Goal: Check status: Check status

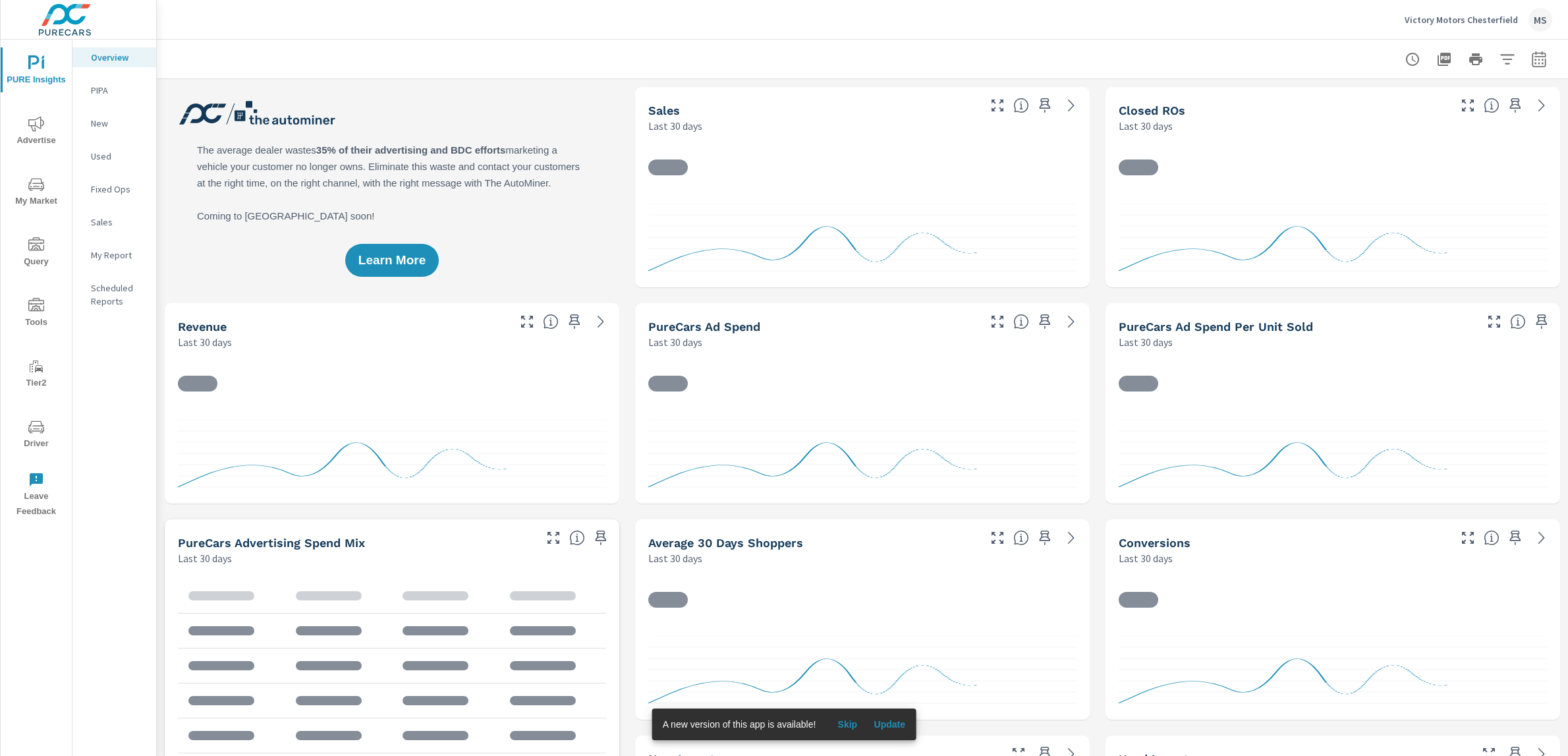
click at [1476, 22] on p "Victory Motors Chesterfield" at bounding box center [1461, 20] width 114 height 12
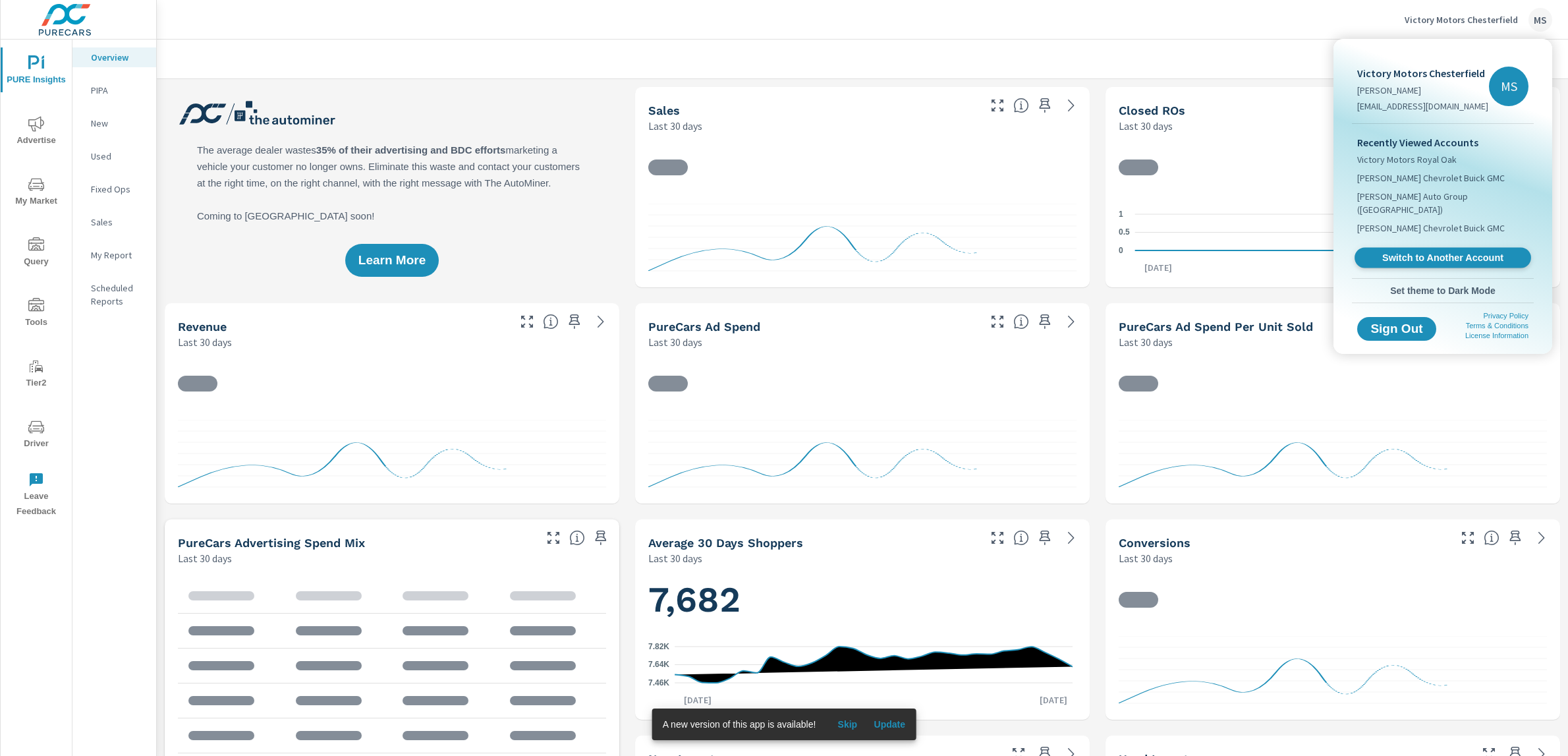
click at [1411, 252] on span "Switch to Another Account" at bounding box center [1442, 258] width 161 height 12
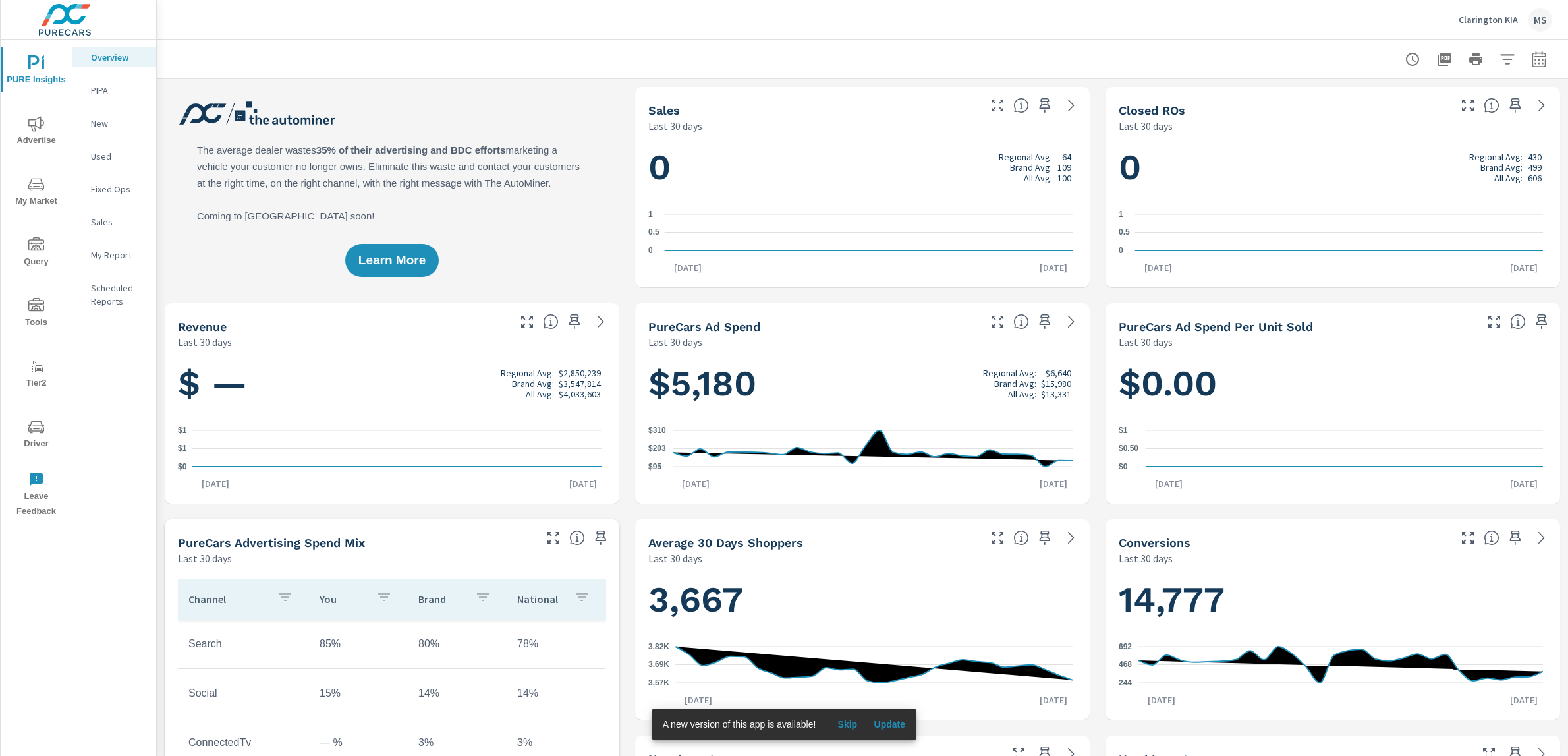
scroll to position [1, 0]
click at [40, 424] on icon "nav menu" at bounding box center [35, 427] width 16 height 16
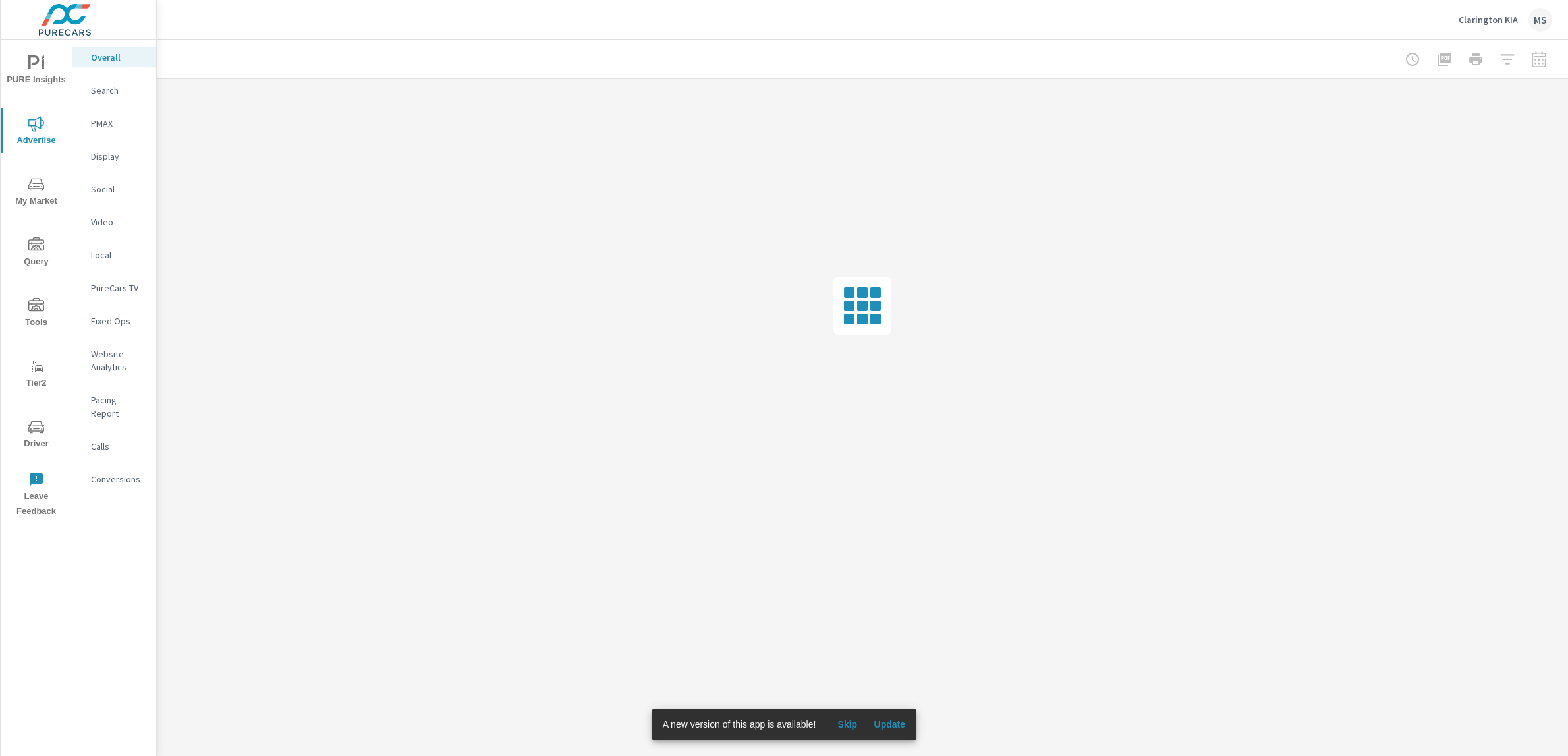
click at [104, 127] on p "PMAX" at bounding box center [118, 124] width 54 height 13
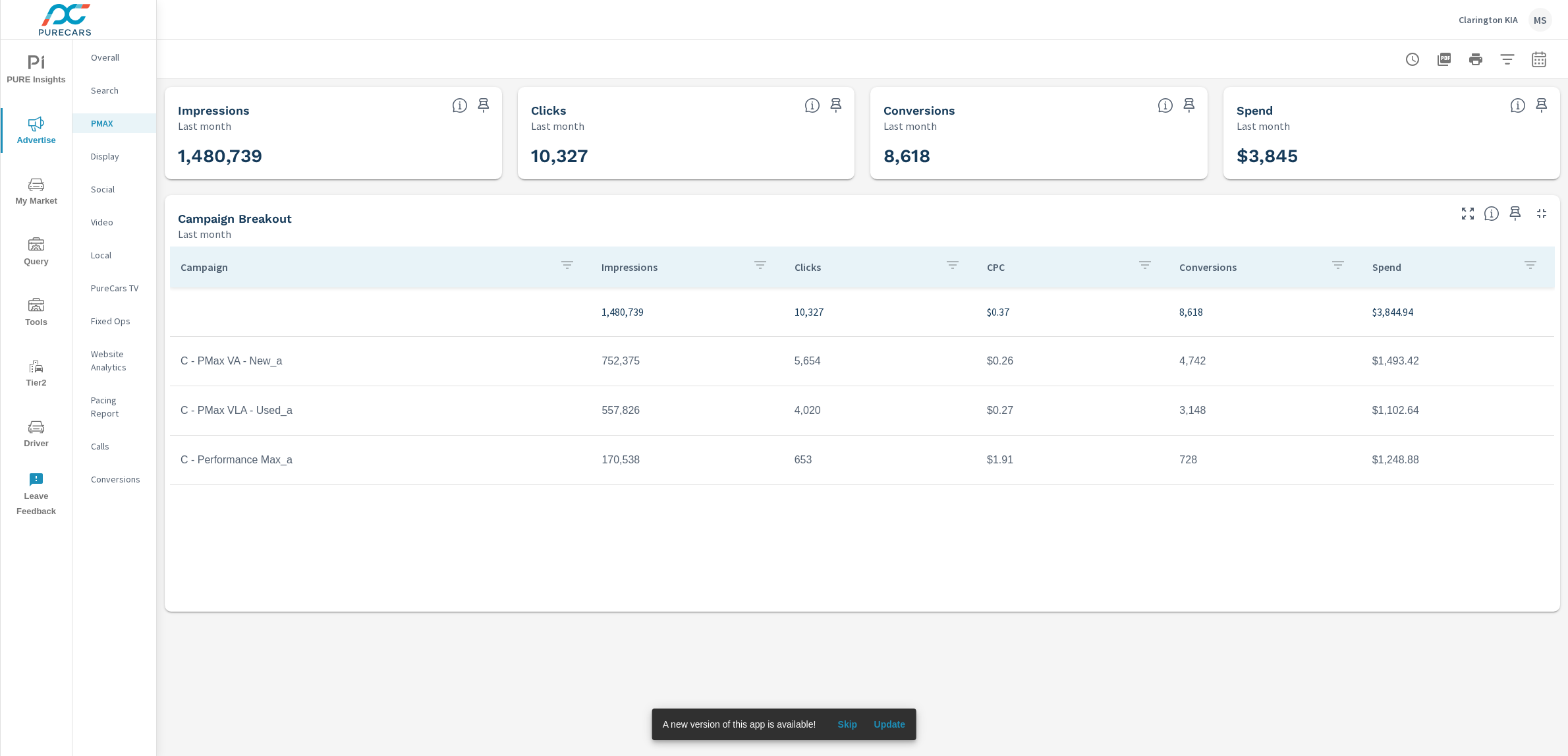
click at [1546, 63] on icon "button" at bounding box center [1538, 58] width 16 height 16
click at [1420, 110] on select "Custom [DATE] Last week Last 7 days Last 14 days Last 30 days Last 45 days Last…" at bounding box center [1433, 114] width 132 height 26
click at [1367, 100] on select "Custom [DATE] Last week Last 7 days Last 14 days Last 30 days Last 45 days Last…" at bounding box center [1433, 114] width 132 height 26
select select "Month to date"
drag, startPoint x: 1427, startPoint y: 177, endPoint x: 1404, endPoint y: 226, distance: 54.1
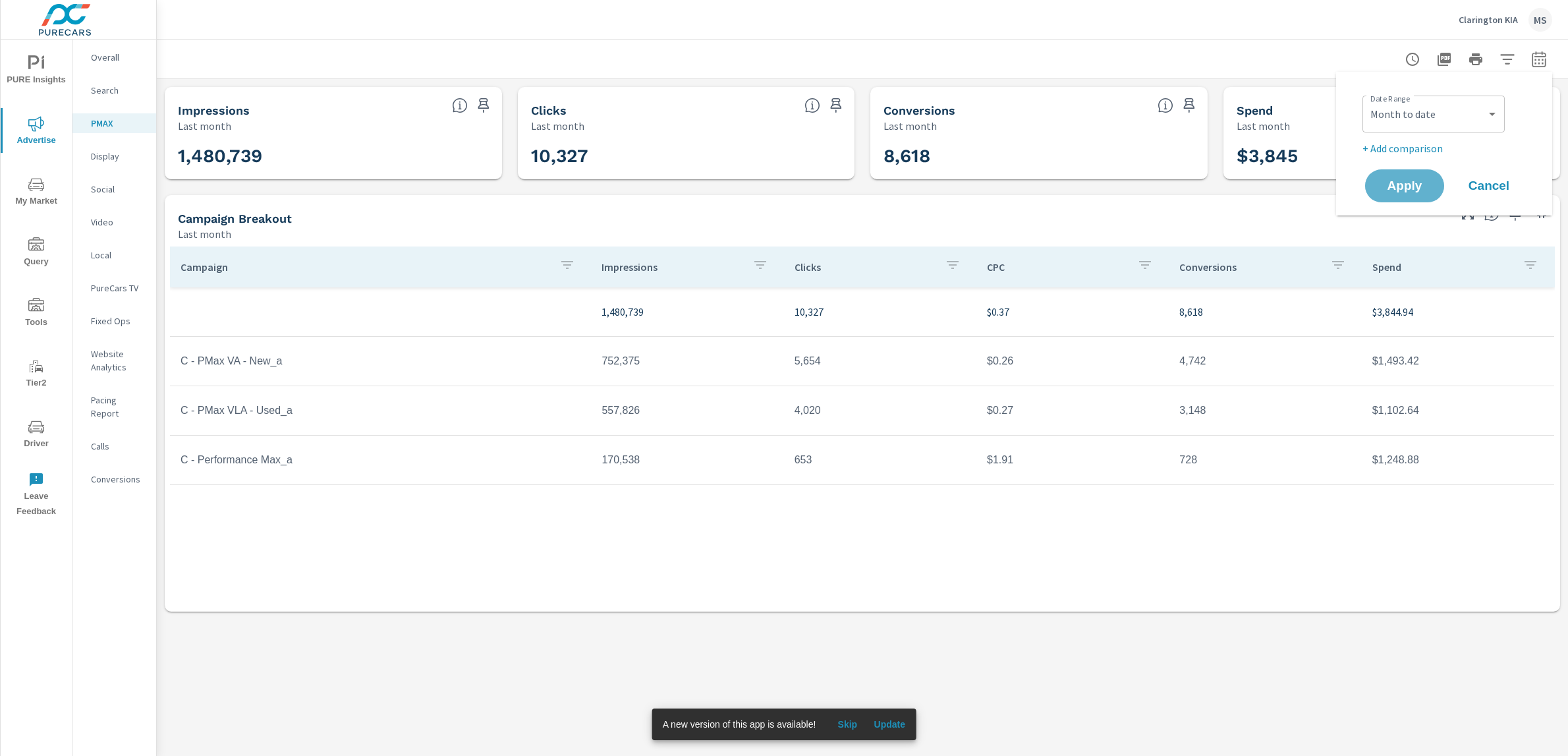
click at [1427, 177] on button "Apply" at bounding box center [1404, 186] width 79 height 33
click at [1552, 61] on div at bounding box center [862, 58] width 1411 height 39
click at [1534, 62] on icon "button" at bounding box center [1538, 61] width 8 height 5
click at [1403, 108] on select "Custom [DATE] Last week Last 7 days Last 14 days Last 30 days Last 45 days Last…" at bounding box center [1433, 114] width 132 height 26
click at [1367, 100] on select "Custom [DATE] Last week Last 7 days Last 14 days Last 30 days Last 45 days Last…" at bounding box center [1433, 114] width 132 height 26
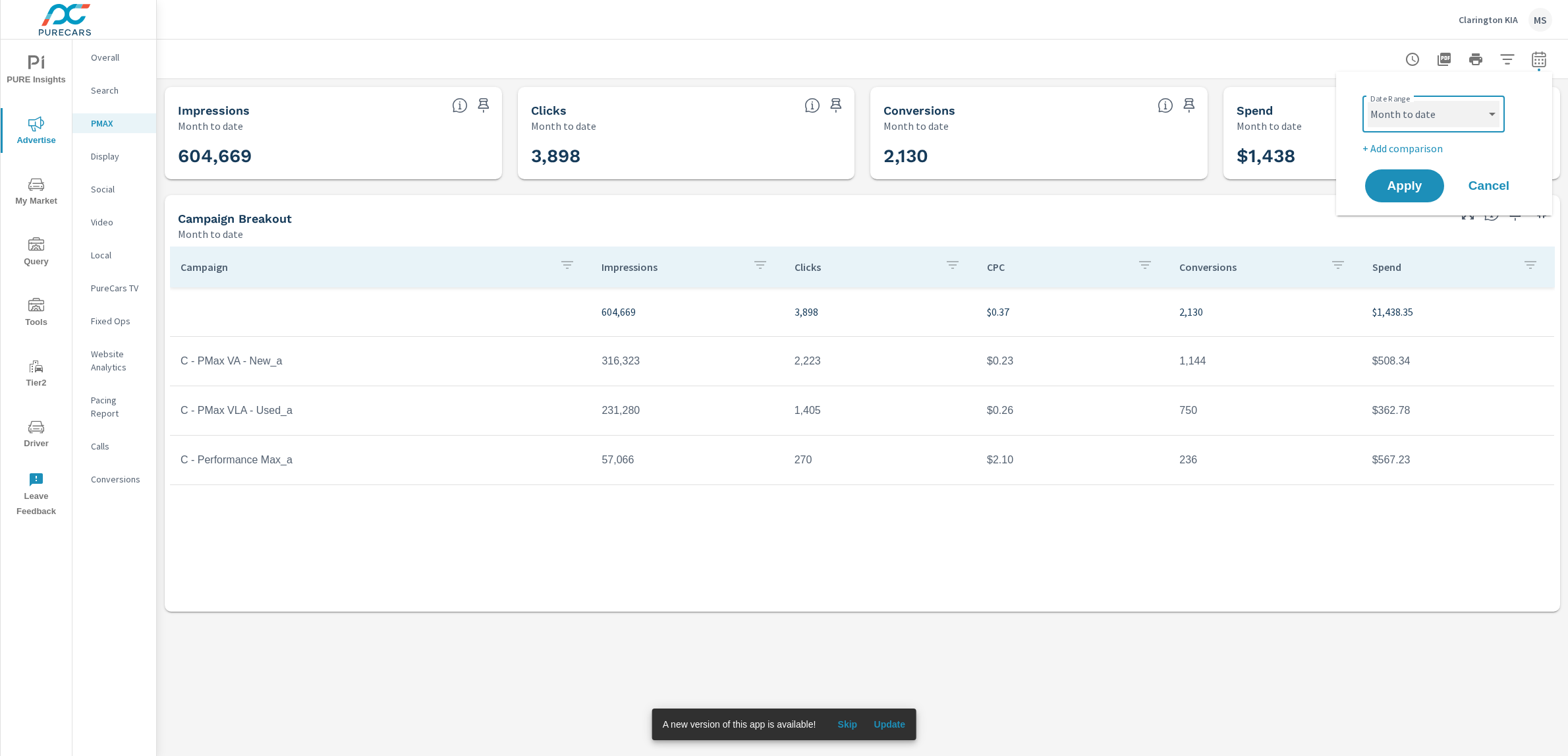
select select "Last 30 days"
click at [1396, 170] on button "Apply" at bounding box center [1404, 186] width 81 height 35
